Goal: Task Accomplishment & Management: Manage account settings

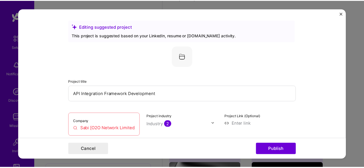
scroll to position [38, 0]
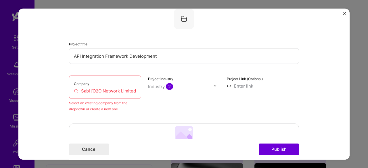
click at [123, 98] on div "Company Sabi [O2O Network Limited]" at bounding box center [105, 86] width 72 height 23
click at [168, 58] on input "API Integration Framework Development" at bounding box center [184, 56] width 230 height 16
drag, startPoint x: 168, startPoint y: 58, endPoint x: 15, endPoint y: 59, distance: 153.0
click at [15, 59] on div "Editing suggested project This project is suggested based on your LinkedIn, res…" at bounding box center [184, 84] width 368 height 168
type input "Product Manager"
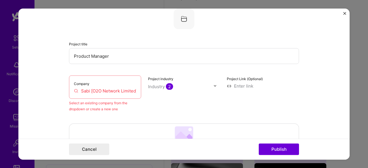
click at [125, 87] on div "Company Sabi [O2O Network Limited]" at bounding box center [105, 86] width 72 height 23
click at [135, 90] on div "Company Sabi [O2O Network Limited]" at bounding box center [105, 86] width 72 height 23
click at [103, 90] on input "Sabi [O2O Network Limited]" at bounding box center [105, 91] width 62 height 6
click at [81, 84] on label "Company" at bounding box center [82, 83] width 16 height 4
click at [345, 15] on button "Close" at bounding box center [344, 15] width 3 height 6
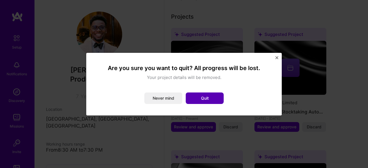
click at [200, 97] on button "Quit" at bounding box center [205, 99] width 38 height 12
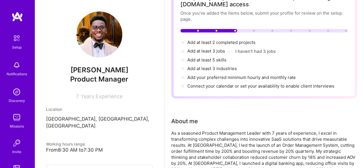
scroll to position [0, 0]
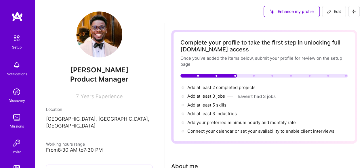
click at [352, 15] on button at bounding box center [354, 12] width 12 height 12
click at [359, 17] on div "Enhance my profile Edit" at bounding box center [311, 11] width 105 height 23
click at [357, 15] on button at bounding box center [354, 12] width 12 height 12
click at [349, 43] on button "Payment method" at bounding box center [337, 39] width 43 height 15
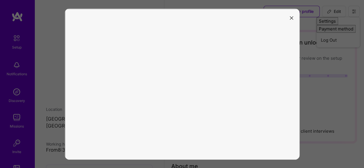
click at [323, 53] on div at bounding box center [182, 84] width 364 height 168
